Goal: Task Accomplishment & Management: Use online tool/utility

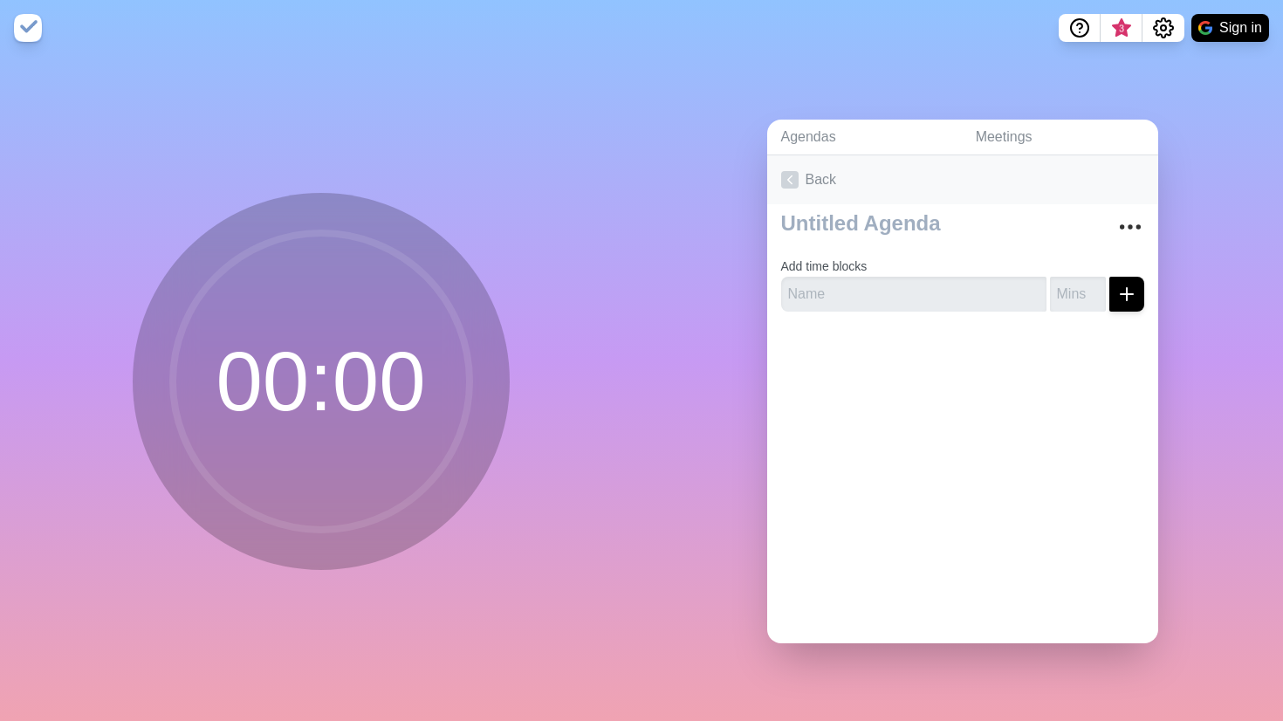
click at [827, 182] on link "Back" at bounding box center [962, 179] width 391 height 49
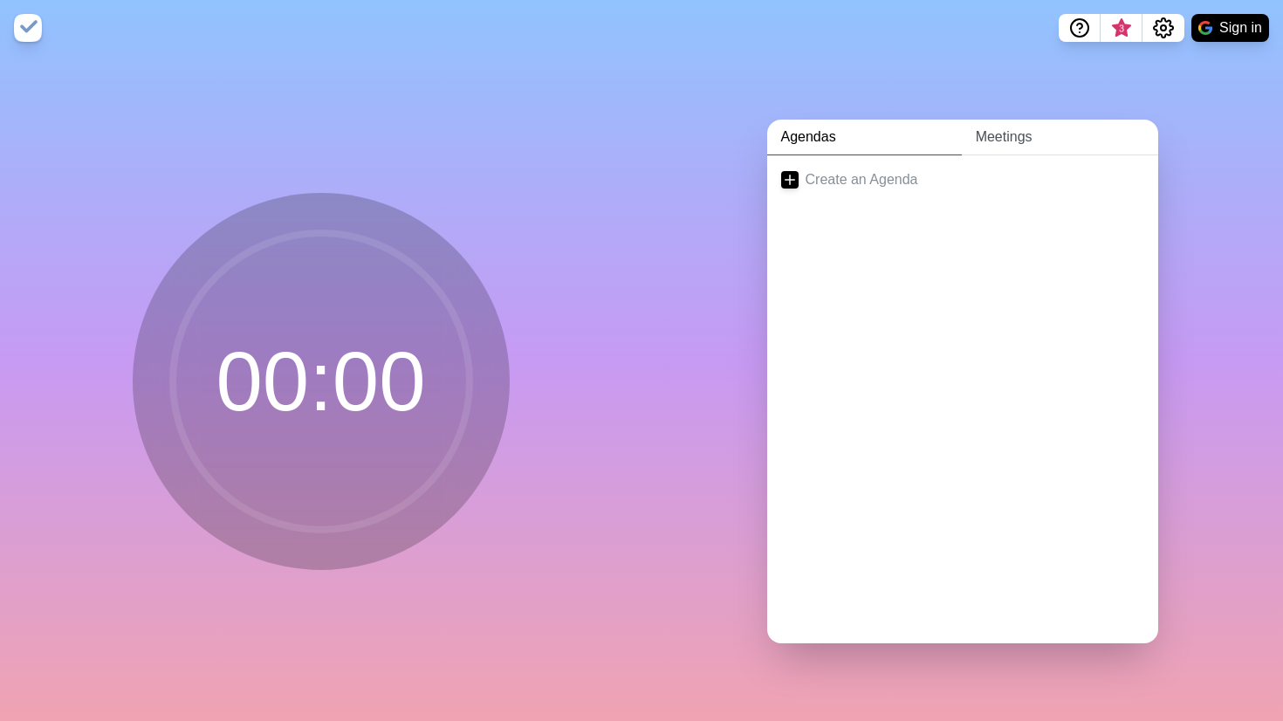
click at [974, 147] on link "Meetings" at bounding box center [1059, 138] width 196 height 36
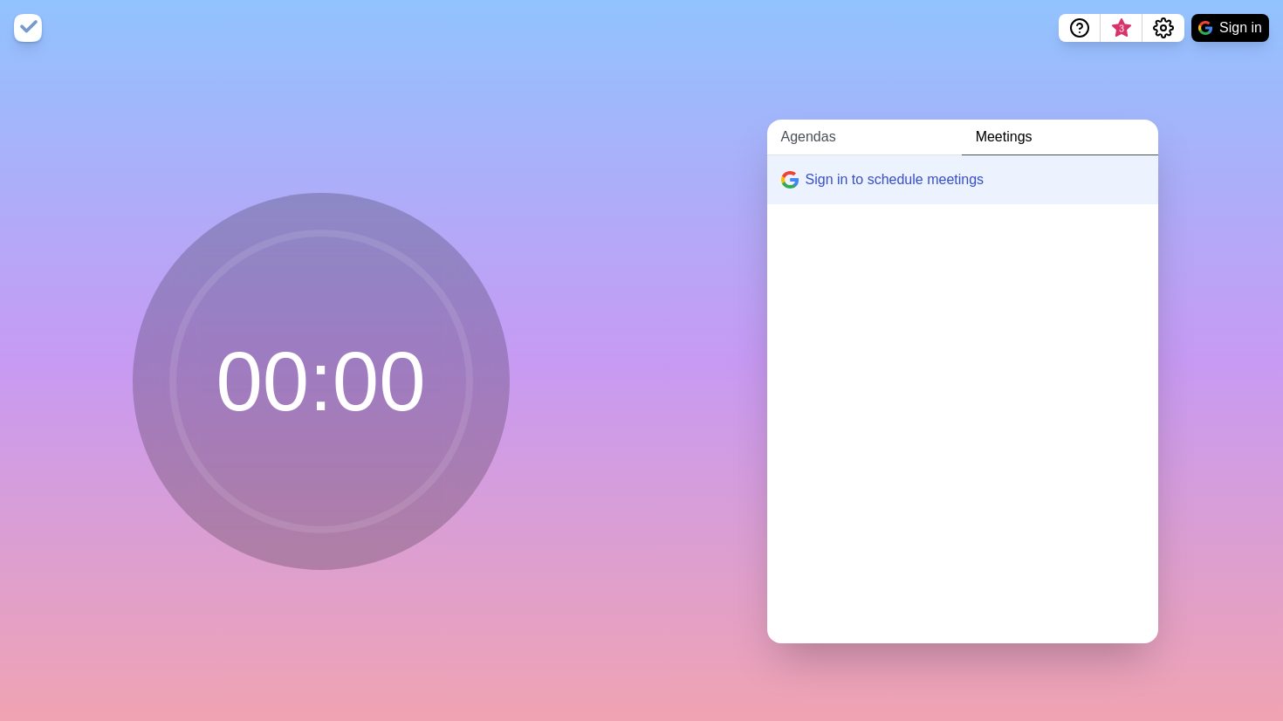
click at [859, 144] on link "Agendas" at bounding box center [864, 138] width 195 height 36
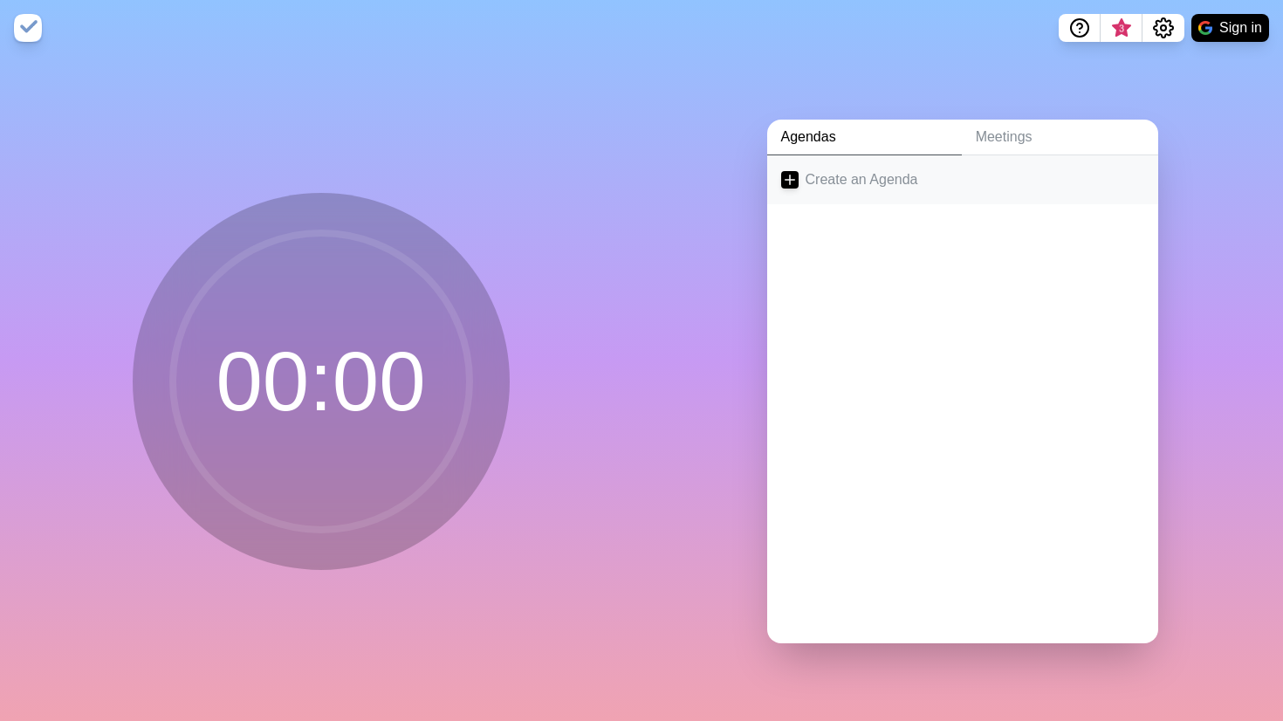
click at [871, 181] on link "Create an Agenda" at bounding box center [962, 179] width 391 height 49
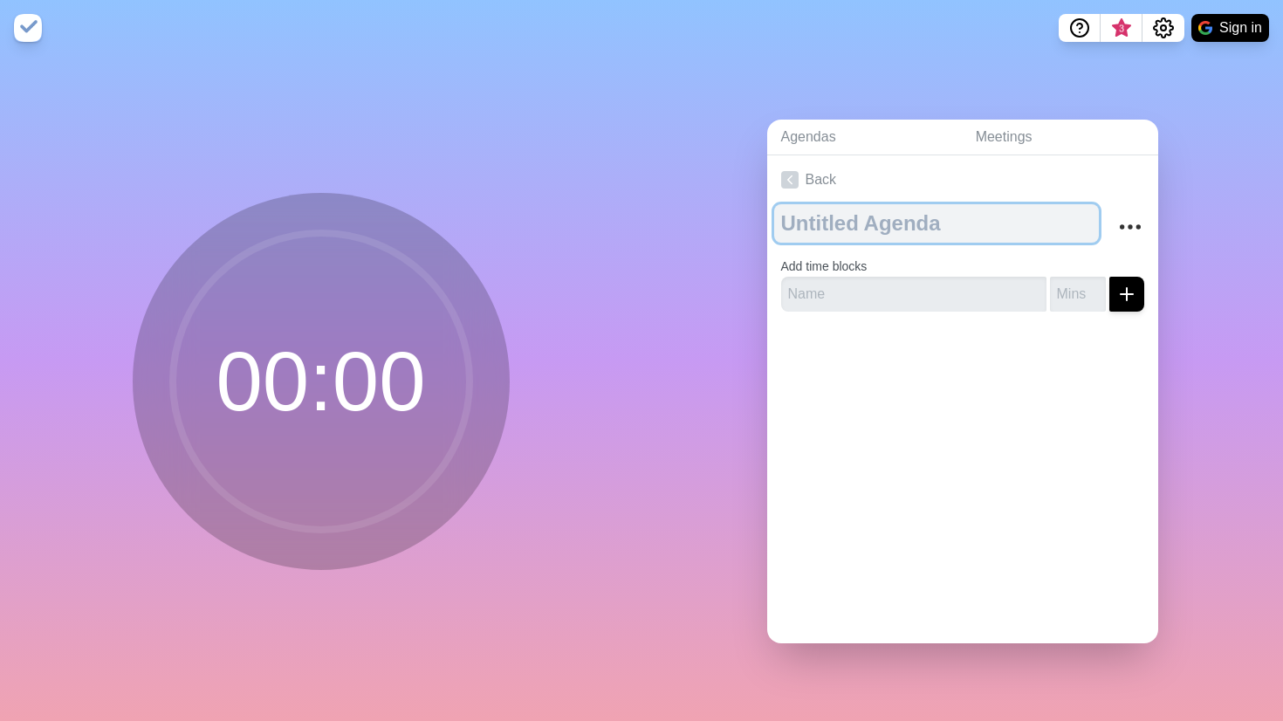
click at [875, 226] on textarea at bounding box center [936, 223] width 325 height 38
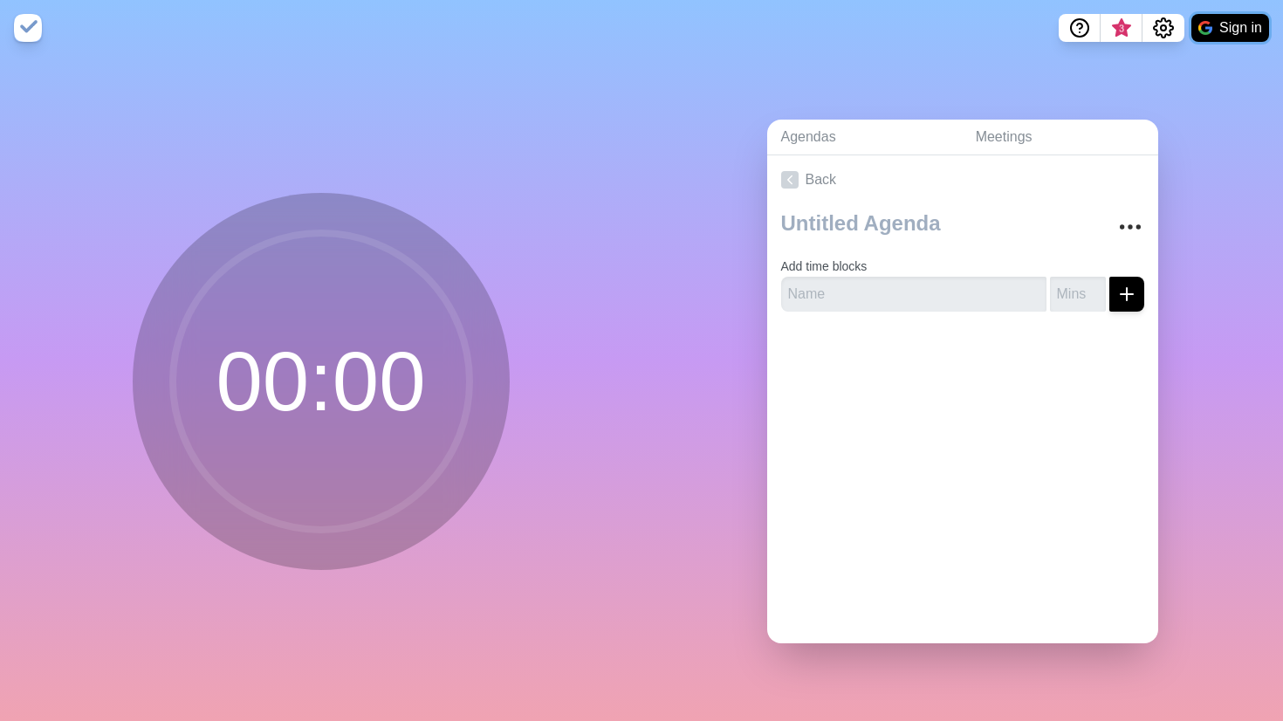
click at [1248, 24] on button "Sign in" at bounding box center [1230, 28] width 78 height 28
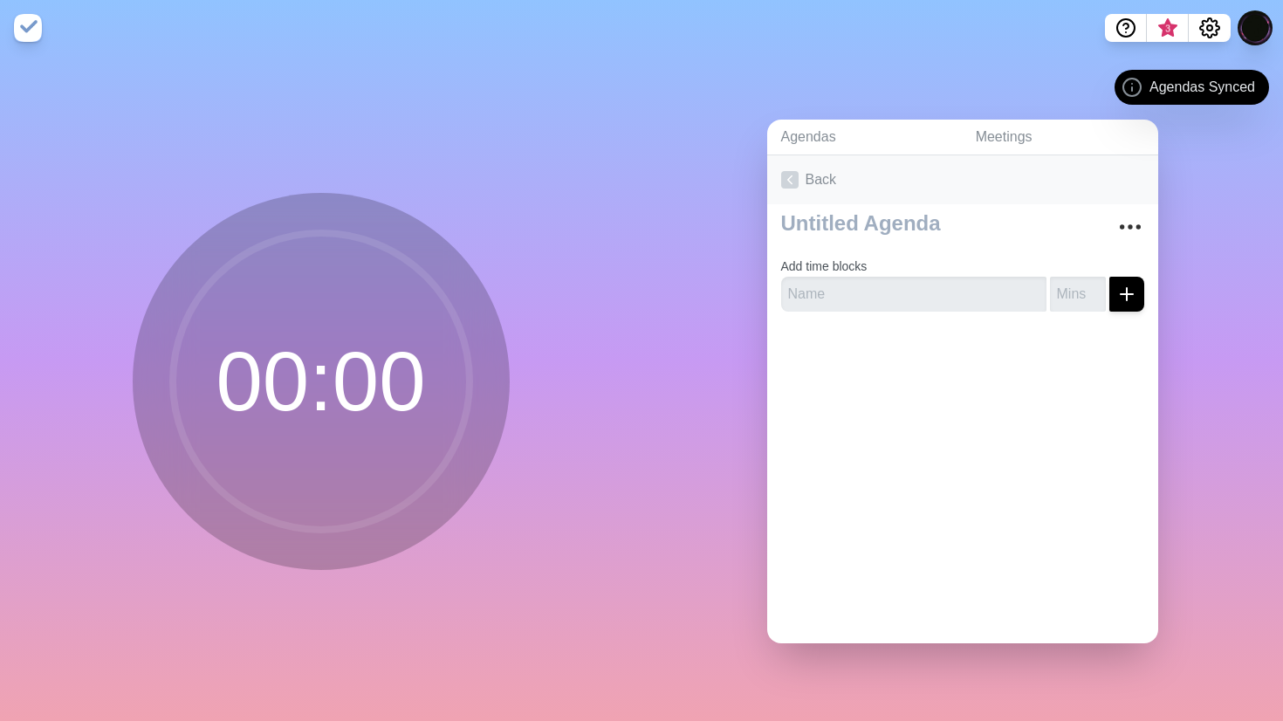
click at [784, 181] on icon at bounding box center [789, 179] width 17 height 17
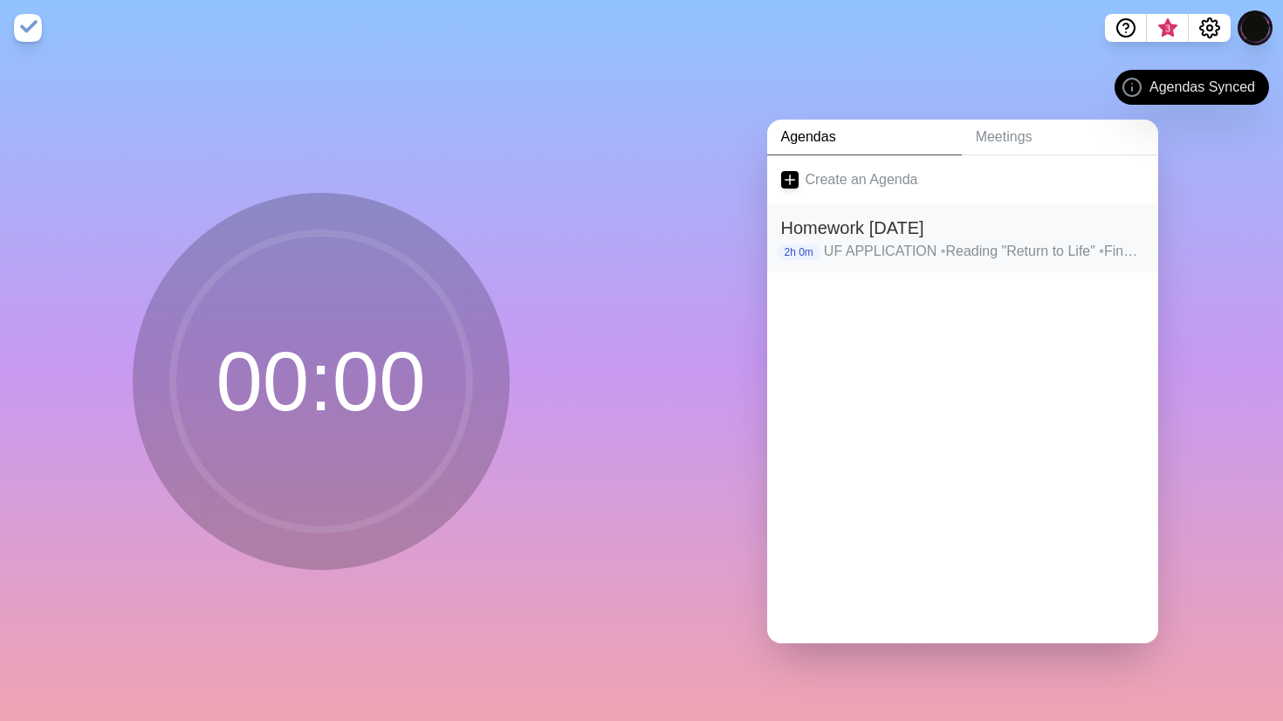
click at [899, 233] on h2 "Homework [DATE]" at bounding box center [962, 228] width 363 height 26
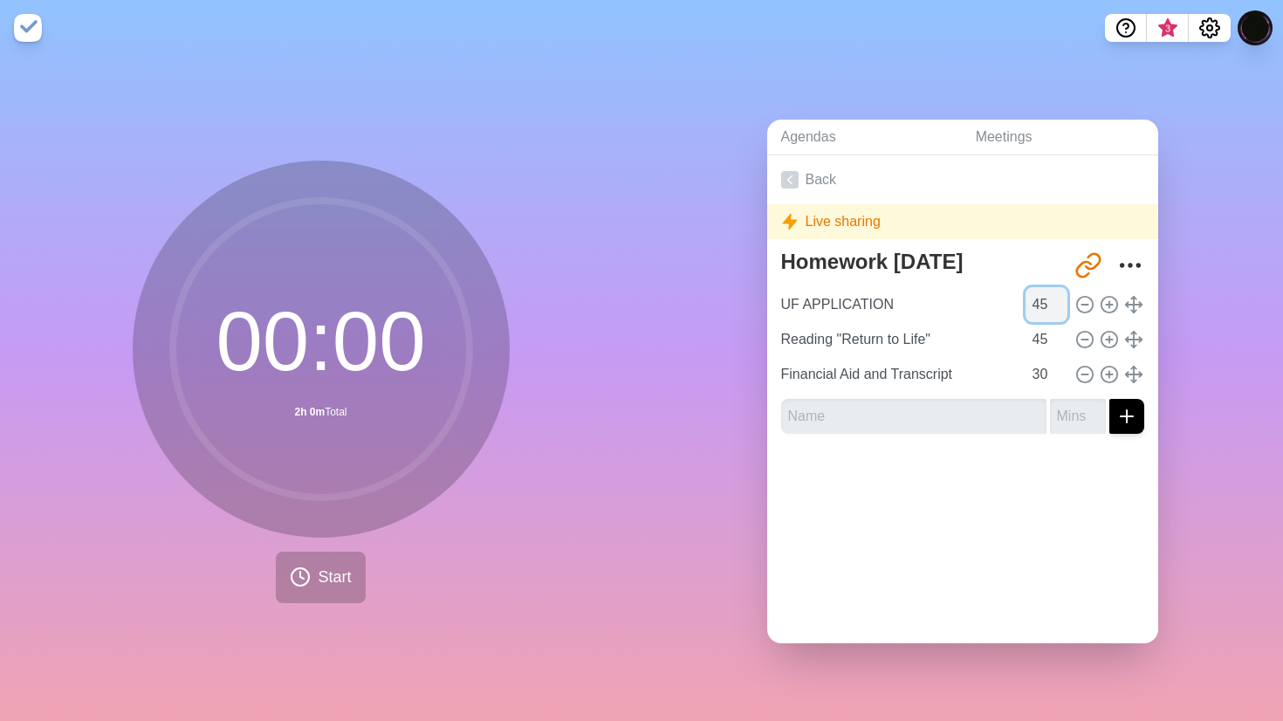
click at [1043, 302] on input "45" at bounding box center [1046, 304] width 42 height 35
type input "4"
type input "20"
click at [982, 596] on div "Back Live sharing Homework Today http://timeblocks.co/-OZoyspsAMdBmRDrMz4Z UF A…" at bounding box center [962, 399] width 391 height 488
click at [327, 585] on span "Start" at bounding box center [334, 577] width 33 height 24
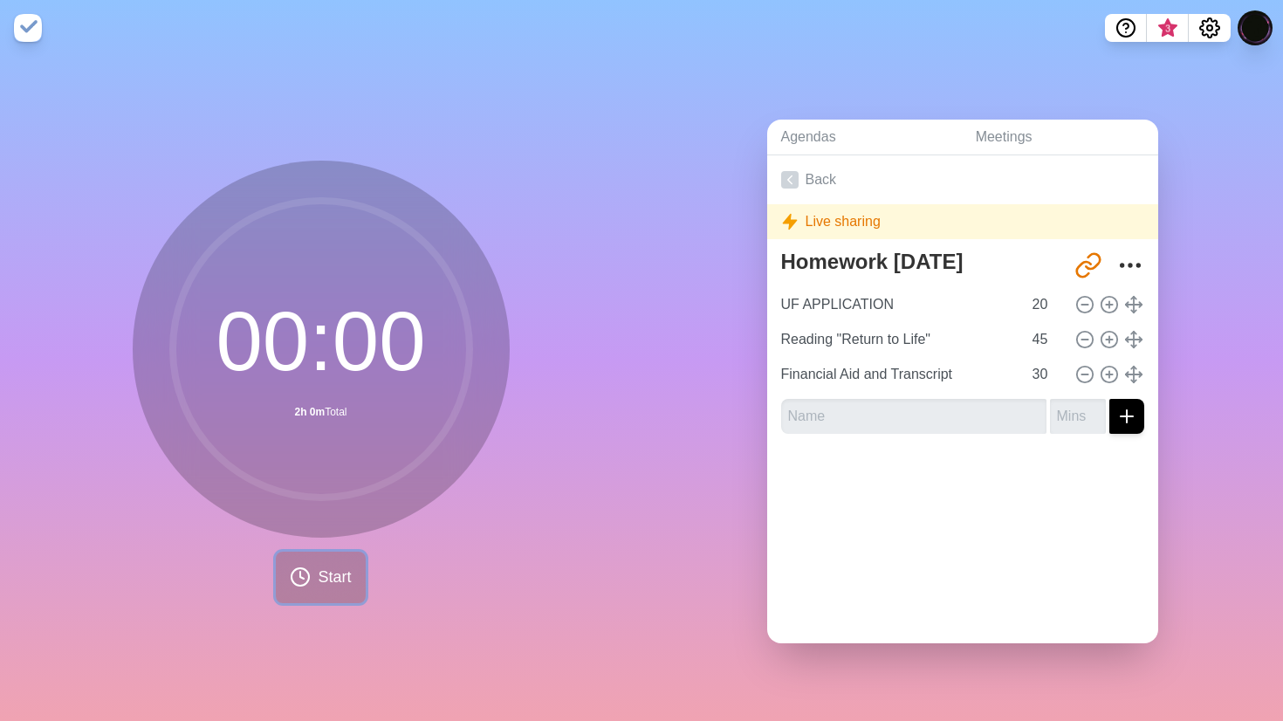
click at [327, 585] on span "Start" at bounding box center [334, 577] width 33 height 24
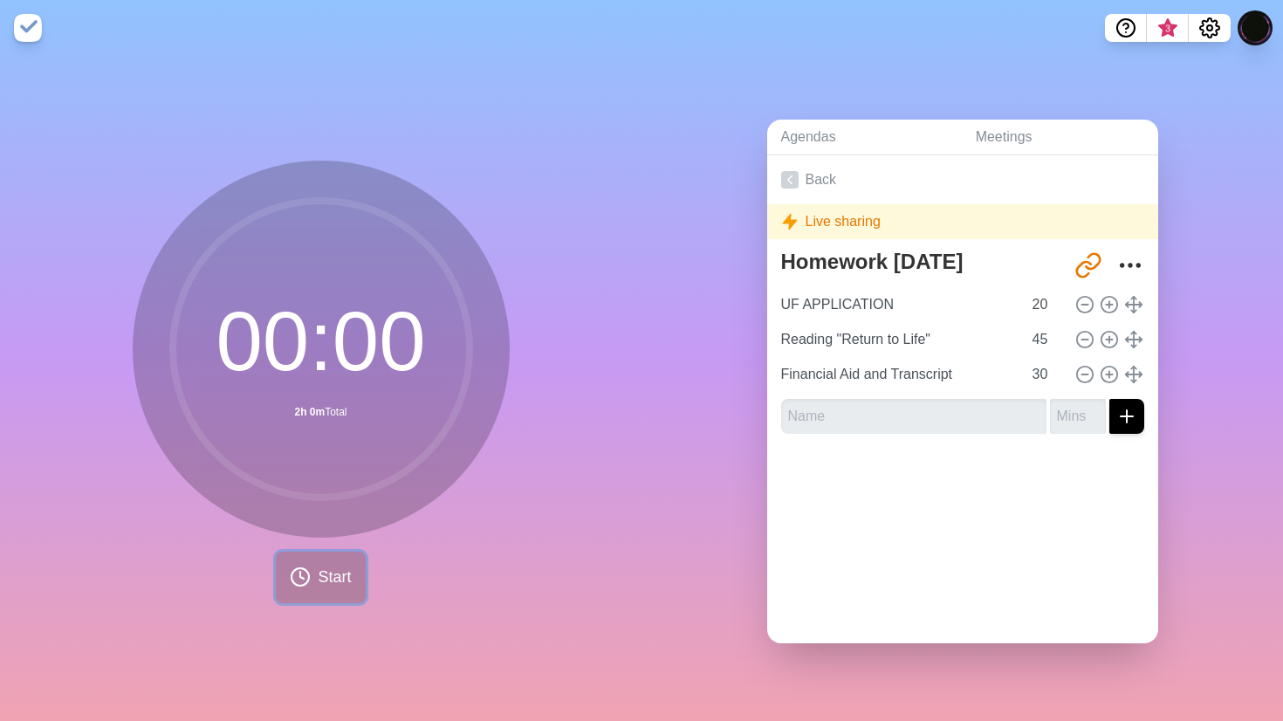
click at [327, 585] on span "Start" at bounding box center [334, 577] width 33 height 24
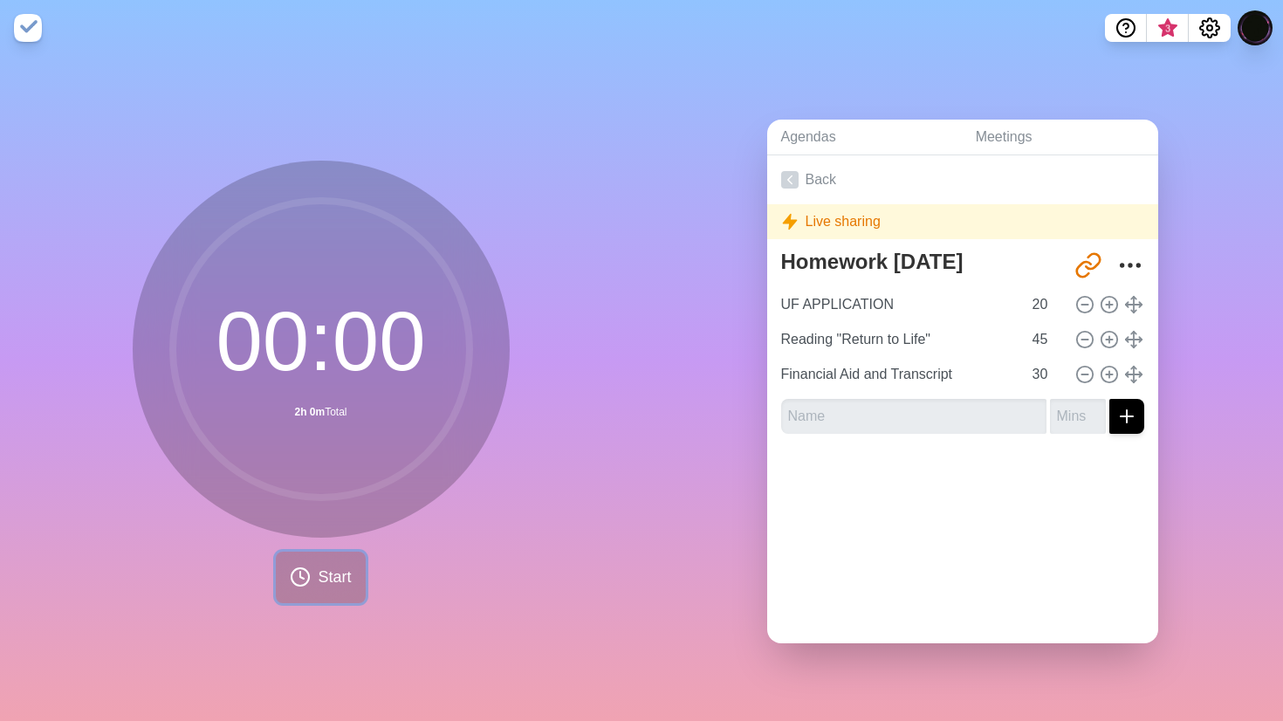
click at [327, 585] on span "Start" at bounding box center [334, 577] width 33 height 24
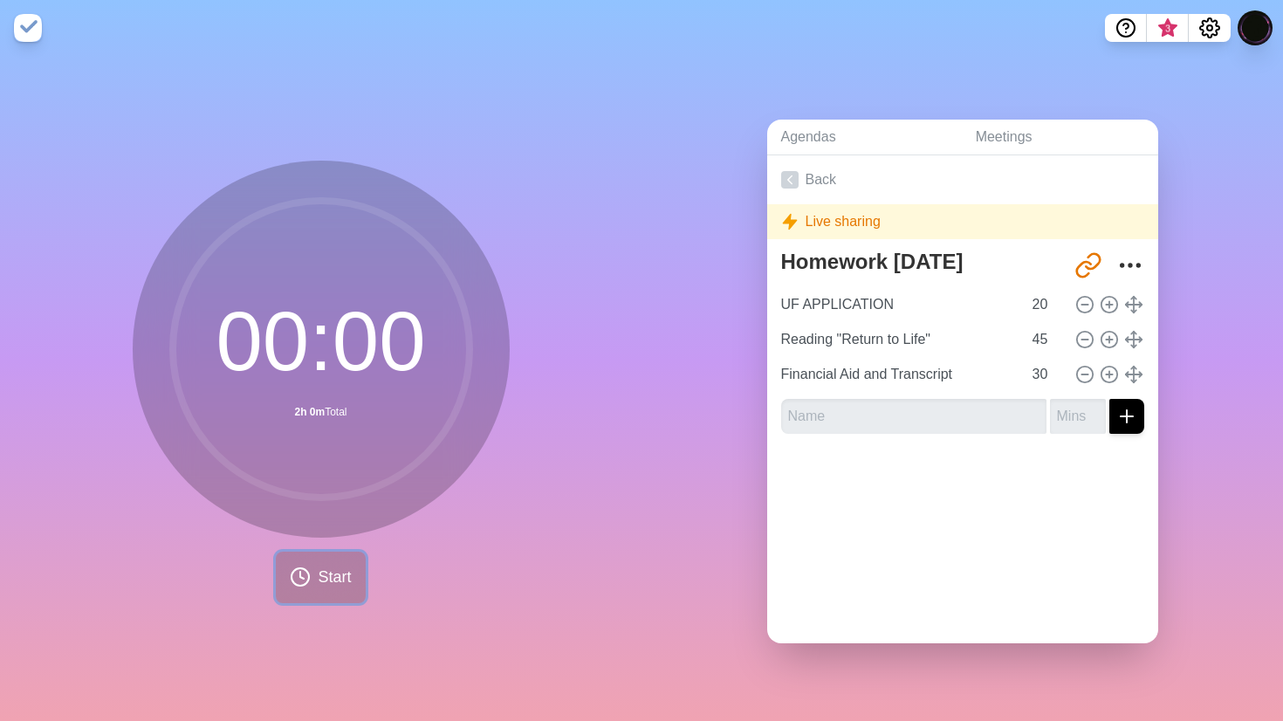
click at [327, 585] on span "Start" at bounding box center [334, 577] width 33 height 24
click at [440, 532] on div "00 : 00 2h 0m Total" at bounding box center [321, 349] width 377 height 377
click at [387, 393] on circle at bounding box center [321, 349] width 297 height 297
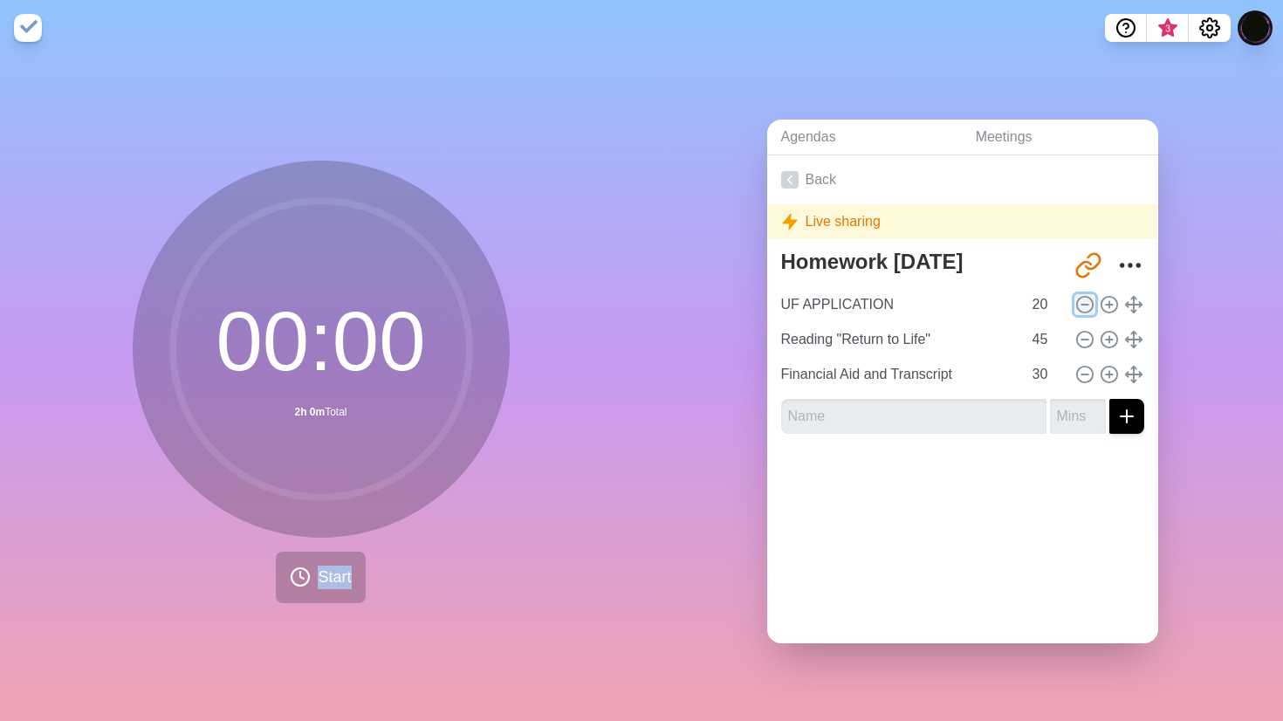
click at [1081, 302] on icon at bounding box center [1084, 304] width 19 height 19
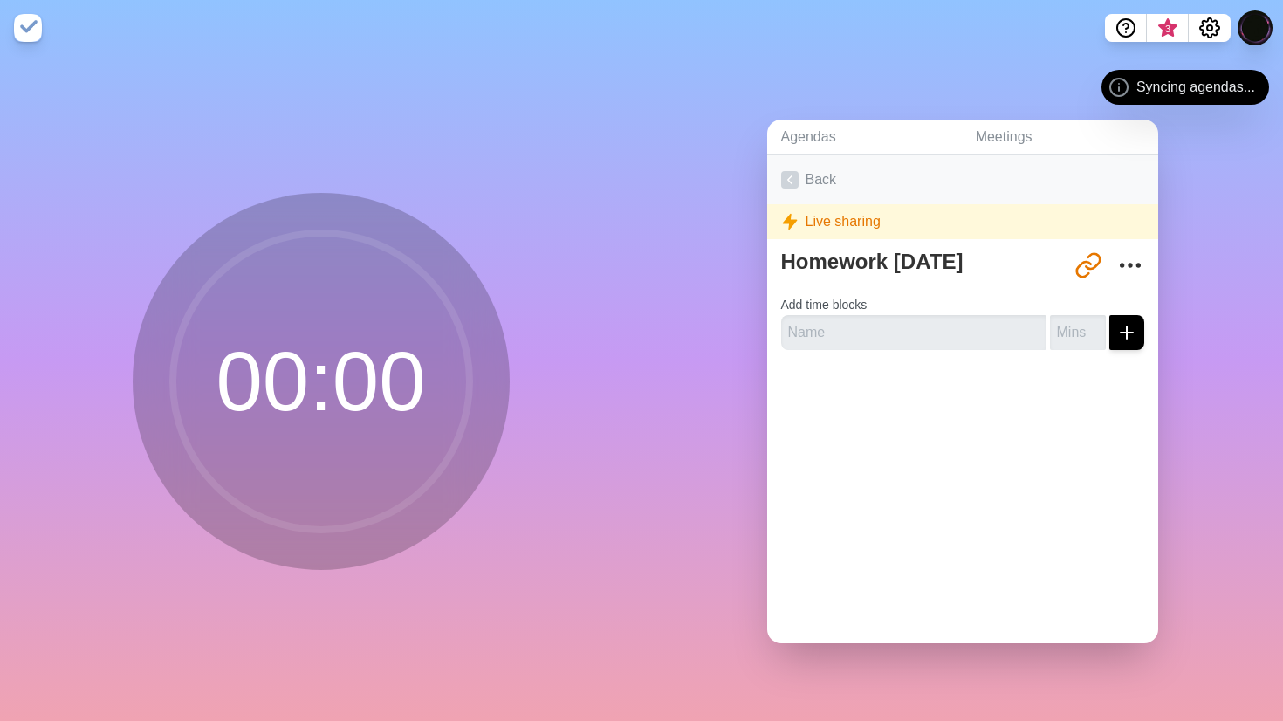
click at [822, 181] on link "Back" at bounding box center [962, 179] width 391 height 49
click at [913, 434] on div "Back Live sharing Homework [DATE] [URL][DOMAIN_NAME] Add time blocks" at bounding box center [962, 399] width 391 height 488
click at [1125, 85] on circle at bounding box center [1118, 87] width 17 height 17
click at [1214, 17] on icon "Settings" at bounding box center [1209, 27] width 21 height 21
click at [1213, 36] on icon "Settings" at bounding box center [1209, 27] width 21 height 21
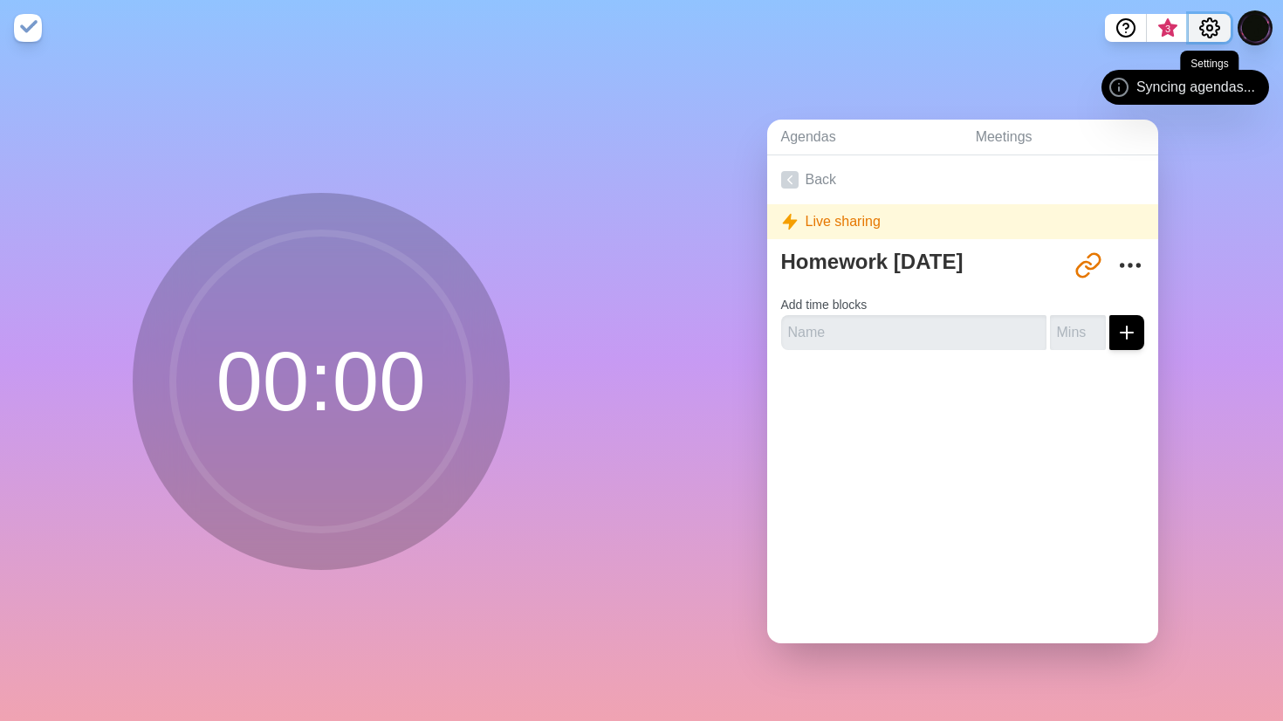
click at [1213, 36] on icon "Settings" at bounding box center [1209, 27] width 21 height 21
click at [1160, 32] on span "3" at bounding box center [1167, 33] width 28 height 37
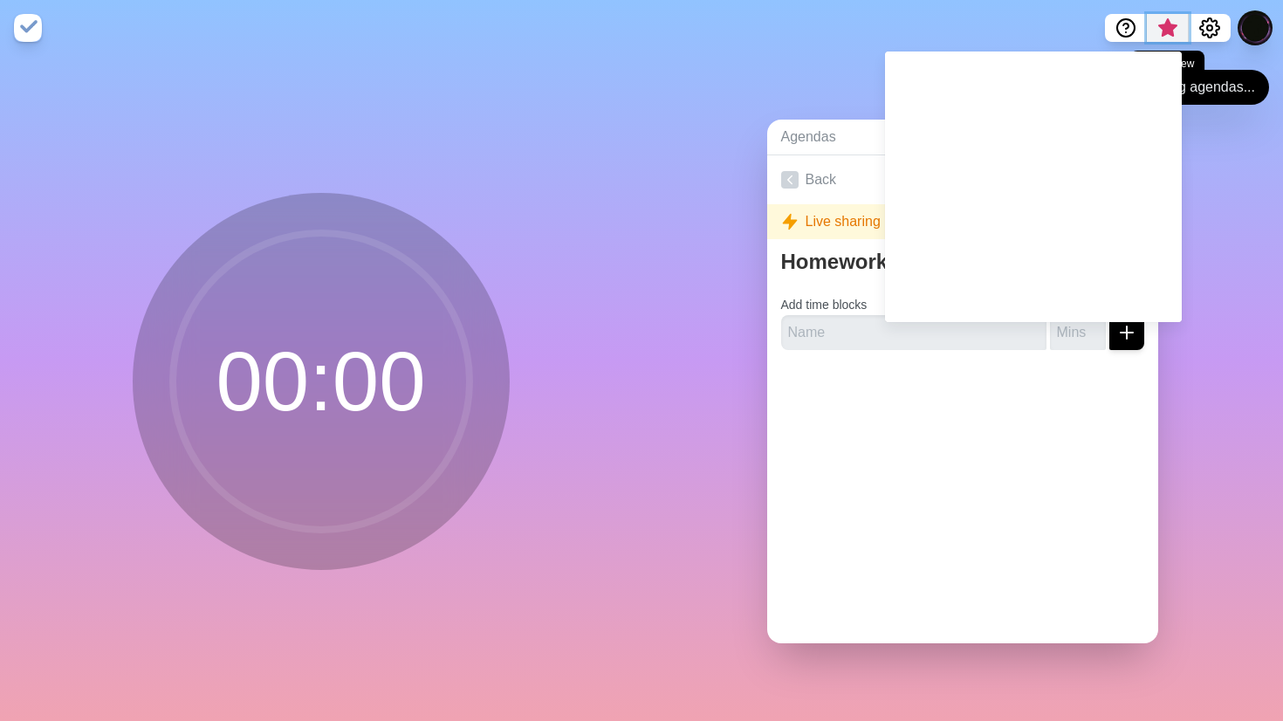
click at [1160, 32] on span "What’s new" at bounding box center [1167, 33] width 28 height 37
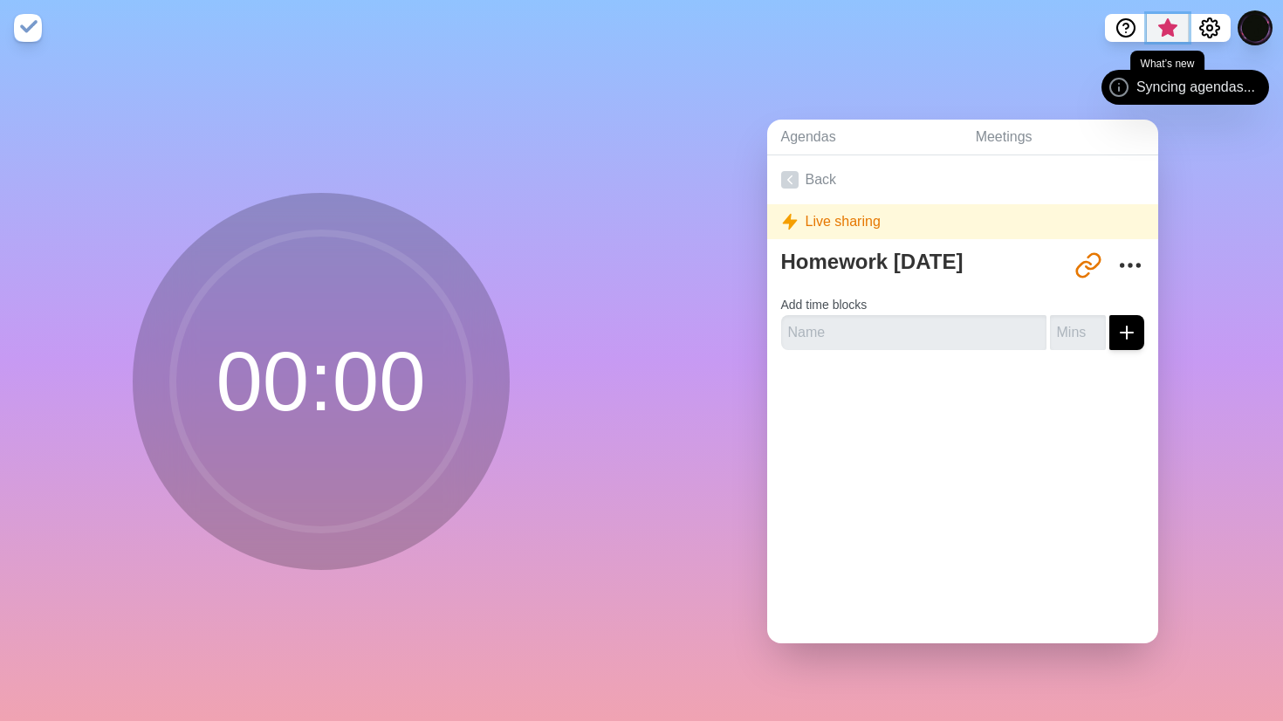
click at [1160, 32] on span "What’s new" at bounding box center [1167, 33] width 28 height 37
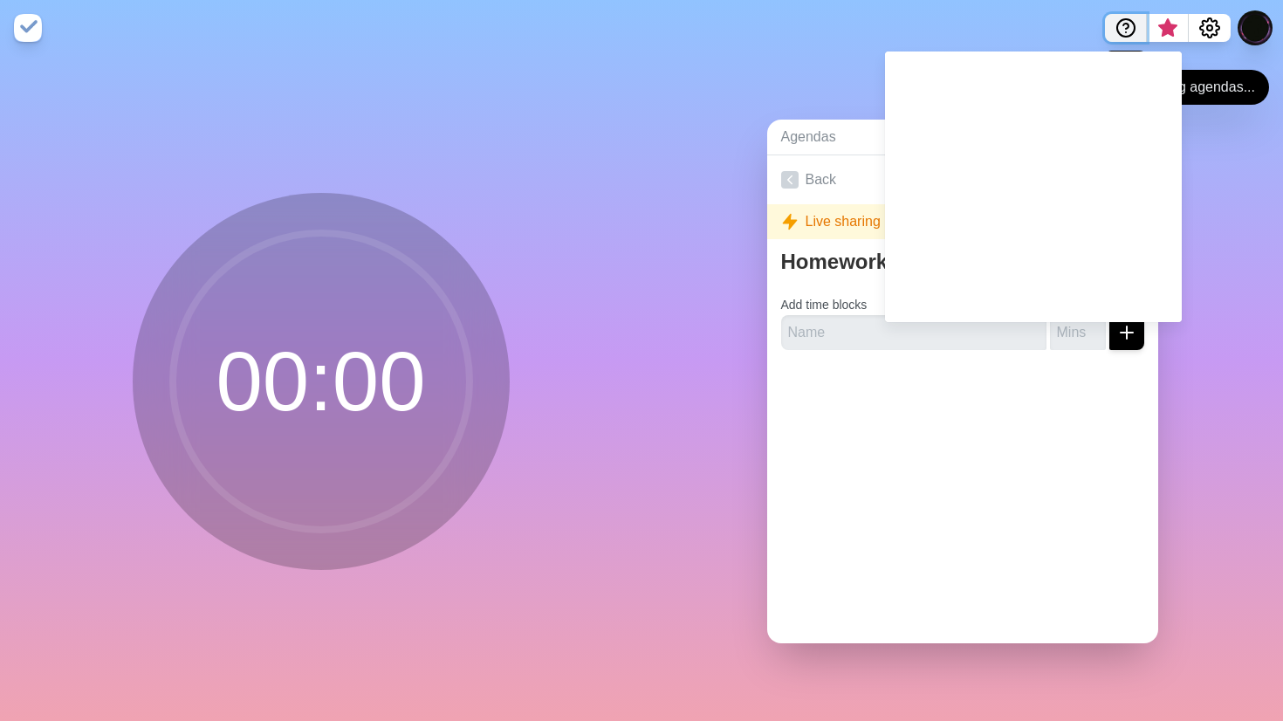
click at [1134, 31] on icon "Help" at bounding box center [1125, 27] width 21 height 21
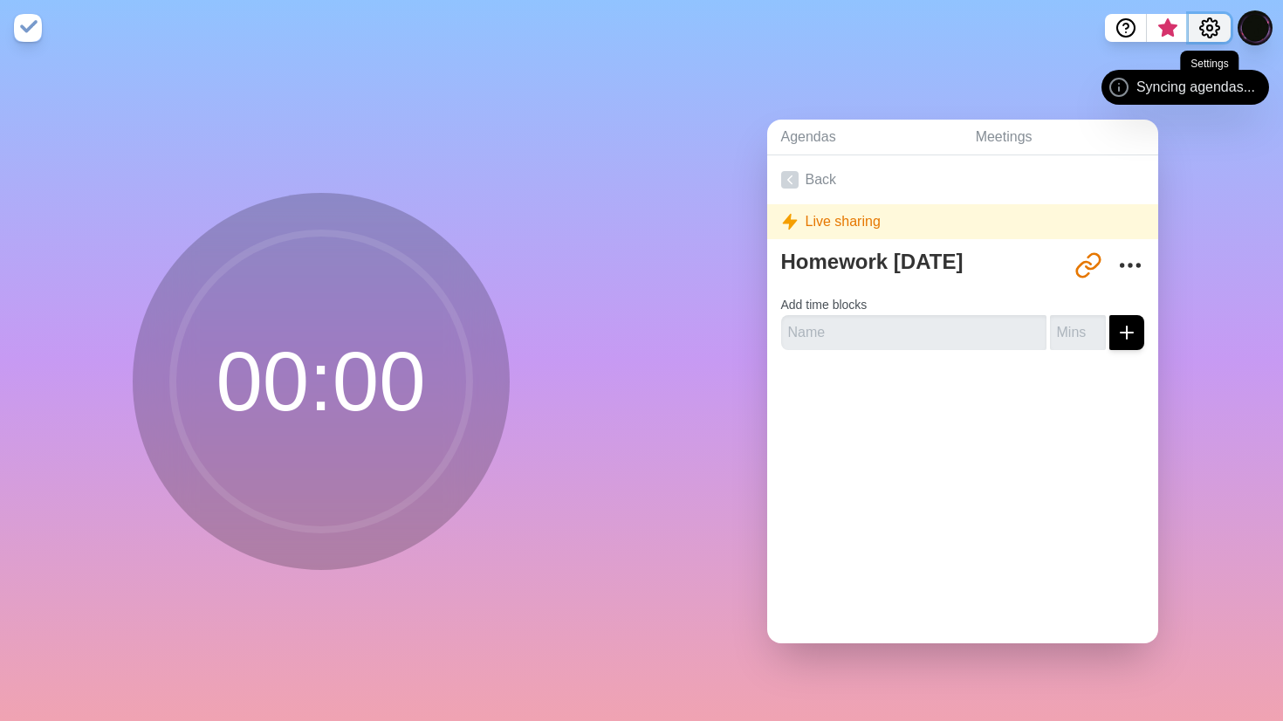
click at [1221, 26] on button "Settings" at bounding box center [1209, 28] width 42 height 28
click at [1110, 117] on div "Agendas Meetings Back Live sharing Homework [DATE] [URL][DOMAIN_NAME] Add time …" at bounding box center [961, 388] width 641 height 665
click at [1112, 78] on icon at bounding box center [1118, 87] width 21 height 21
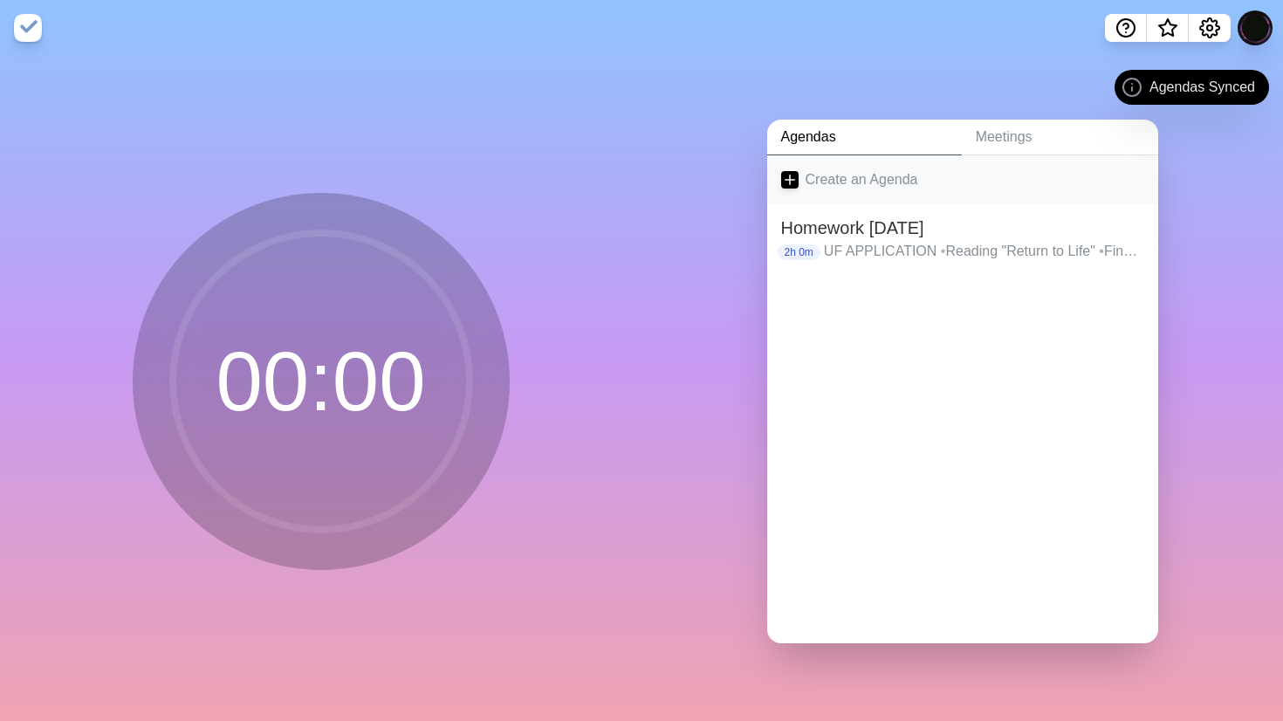
click at [934, 186] on link "Create an Agenda" at bounding box center [962, 179] width 391 height 49
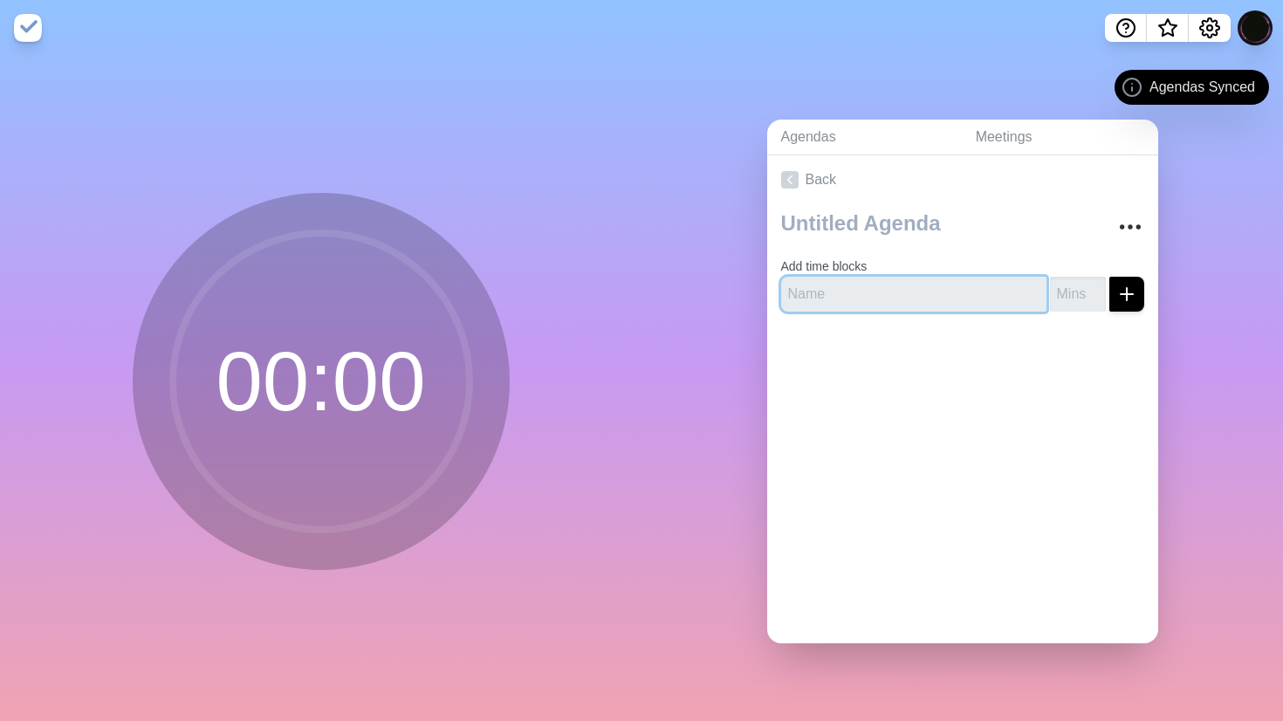
click at [898, 304] on input "text" at bounding box center [913, 294] width 265 height 35
type input "U"
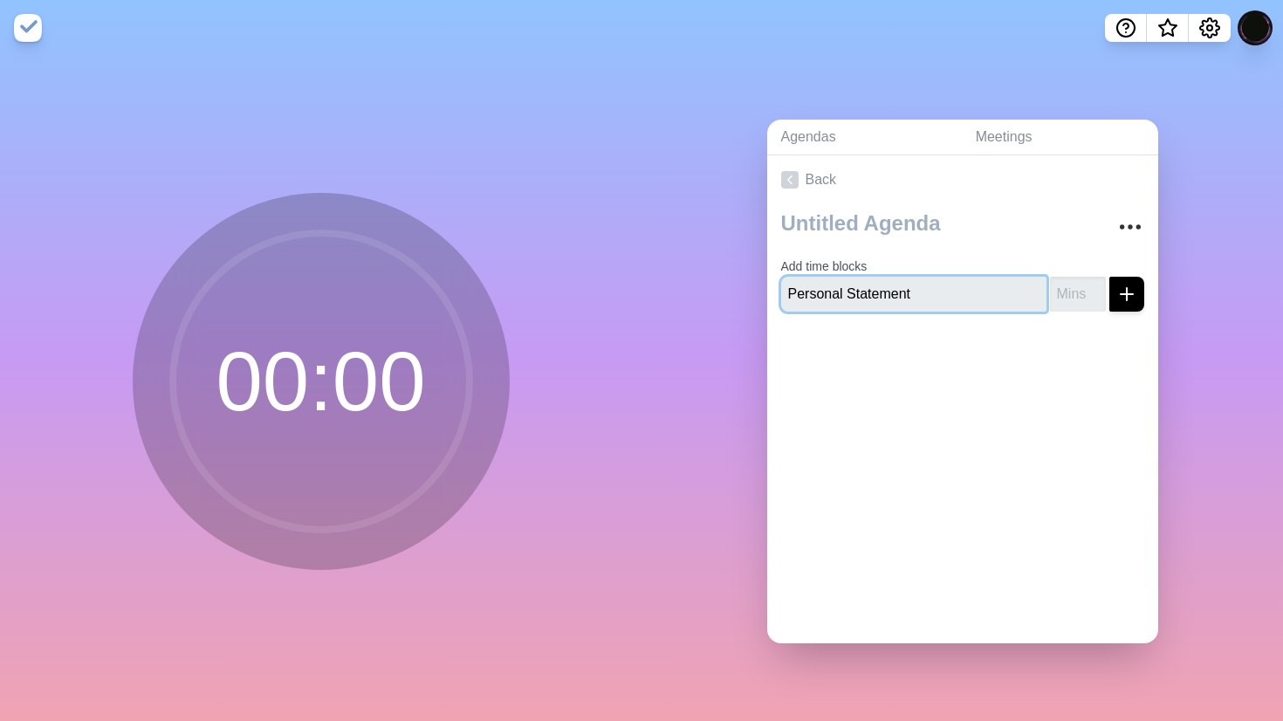
type input "Personal Statement"
click at [1077, 290] on input "number" at bounding box center [1078, 294] width 56 height 35
type input "20"
click at [1109, 277] on button "submit" at bounding box center [1126, 294] width 35 height 35
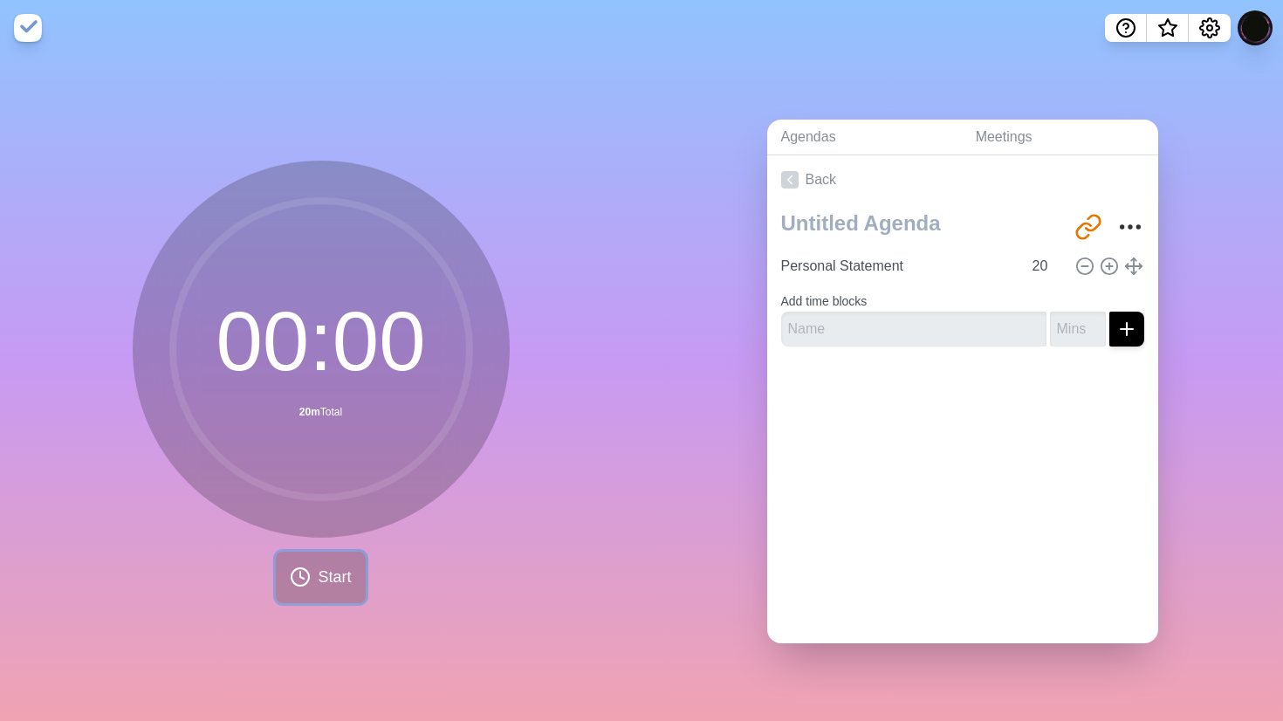
click at [294, 551] on button "Start" at bounding box center [320, 576] width 89 height 51
